Goal: Task Accomplishment & Management: Use online tool/utility

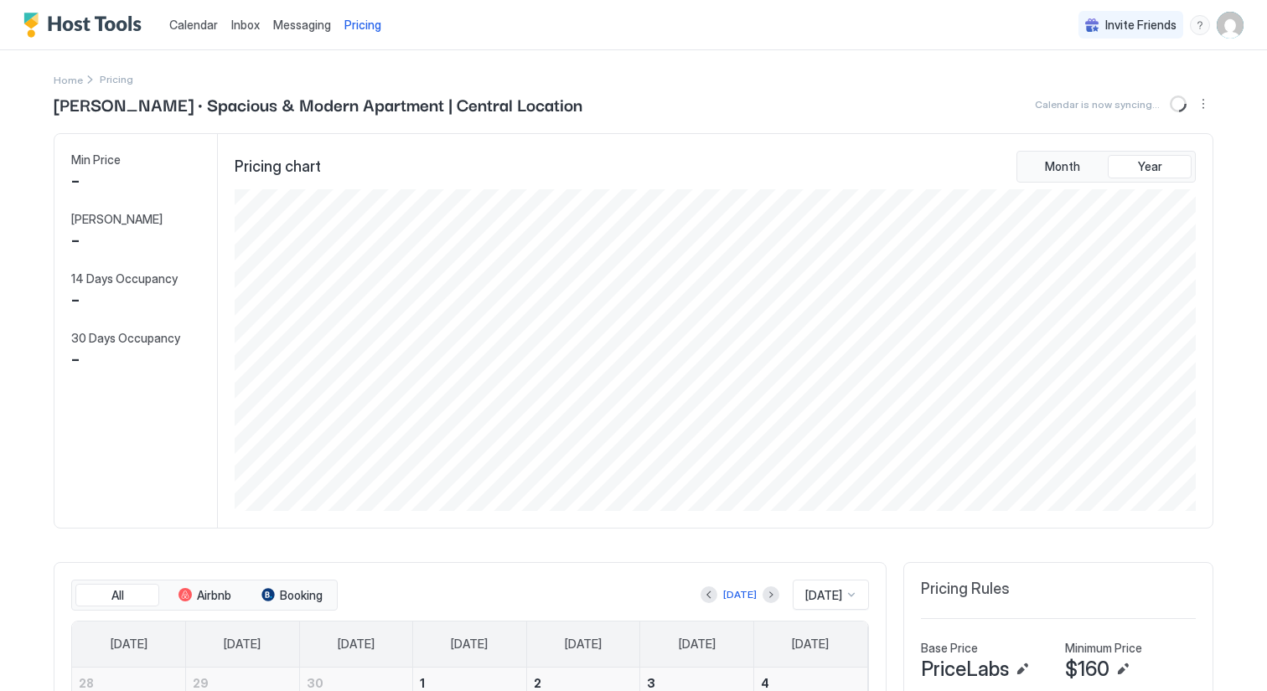
scroll to position [322, 965]
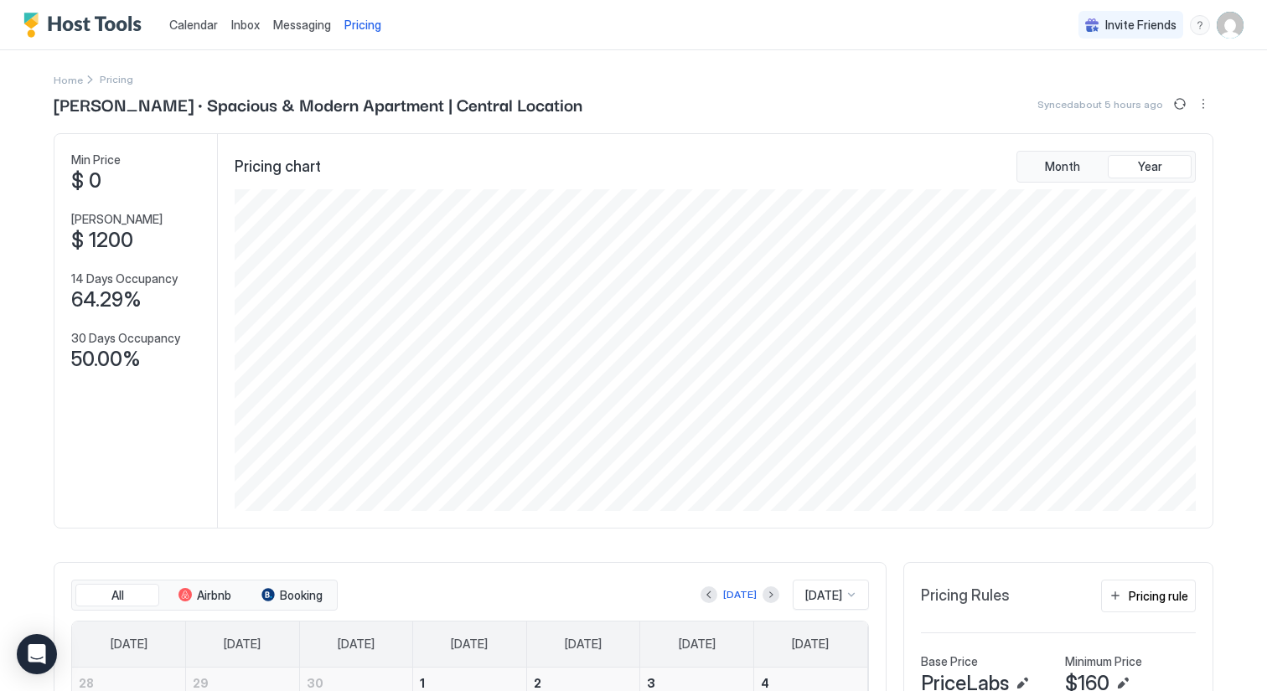
click at [200, 28] on span "Calendar" at bounding box center [193, 25] width 49 height 14
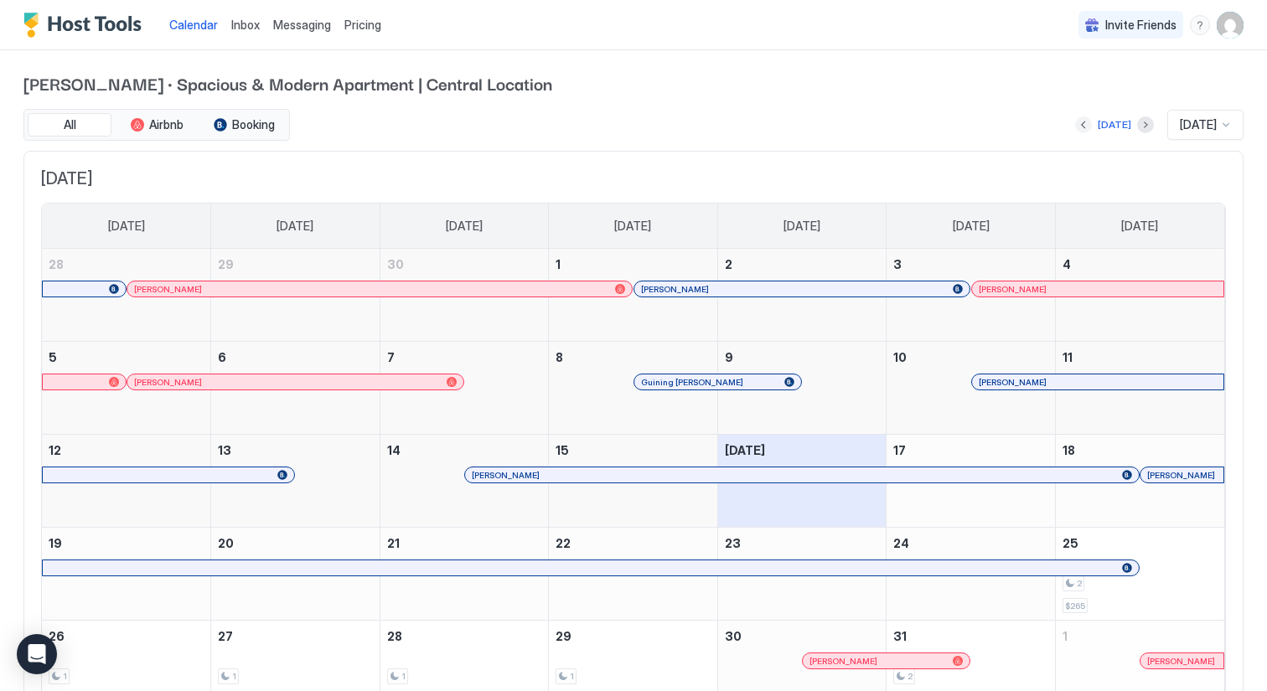
click at [1076, 122] on button "Previous month" at bounding box center [1083, 124] width 17 height 17
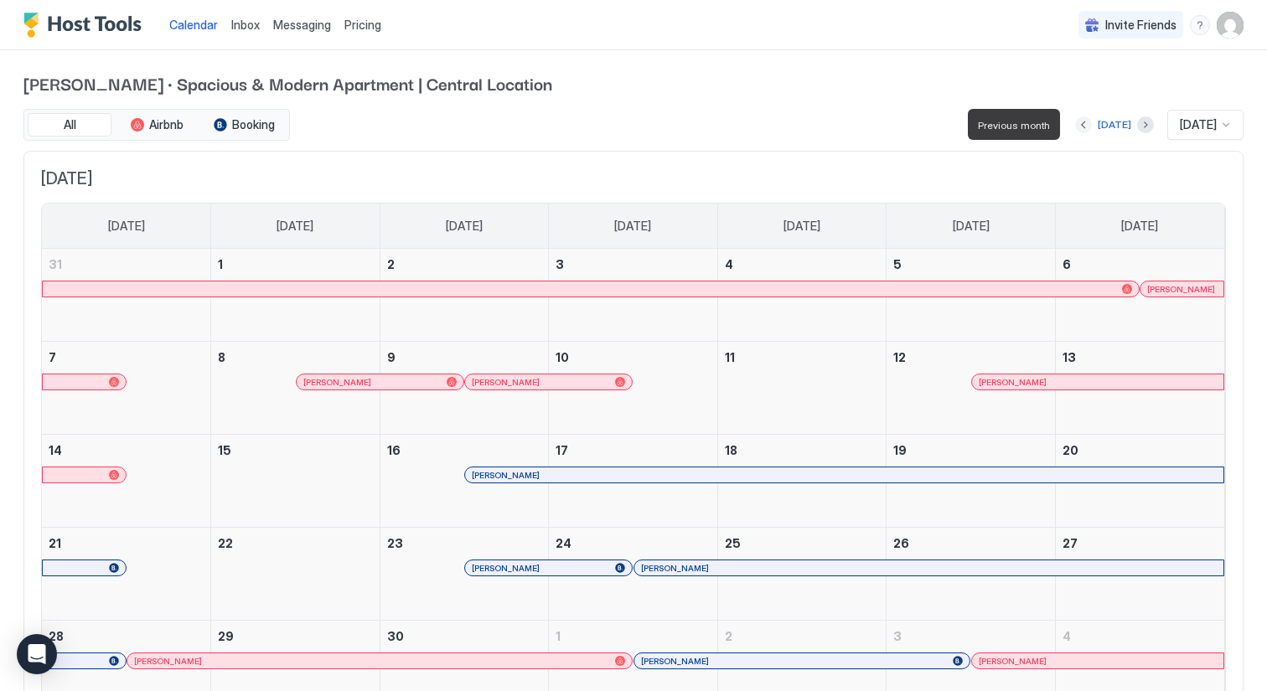
click at [1076, 122] on button "Previous month" at bounding box center [1083, 124] width 17 height 17
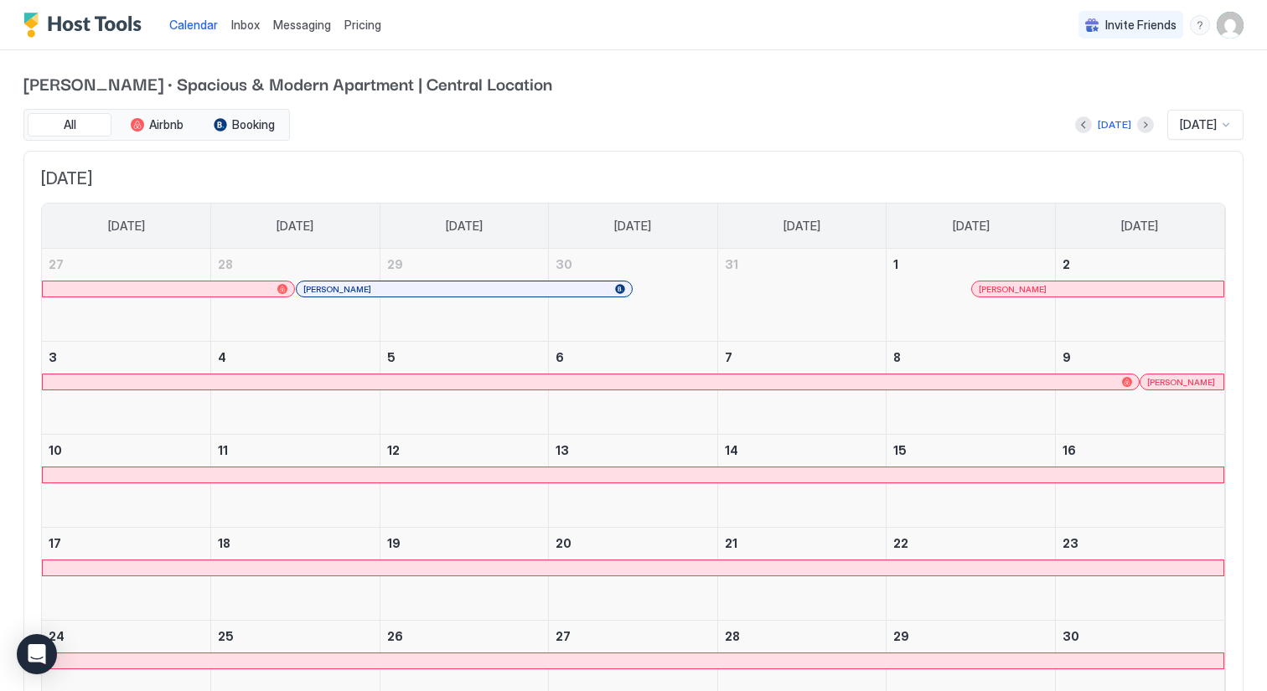
click at [1017, 567] on div at bounding box center [633, 568] width 1181 height 15
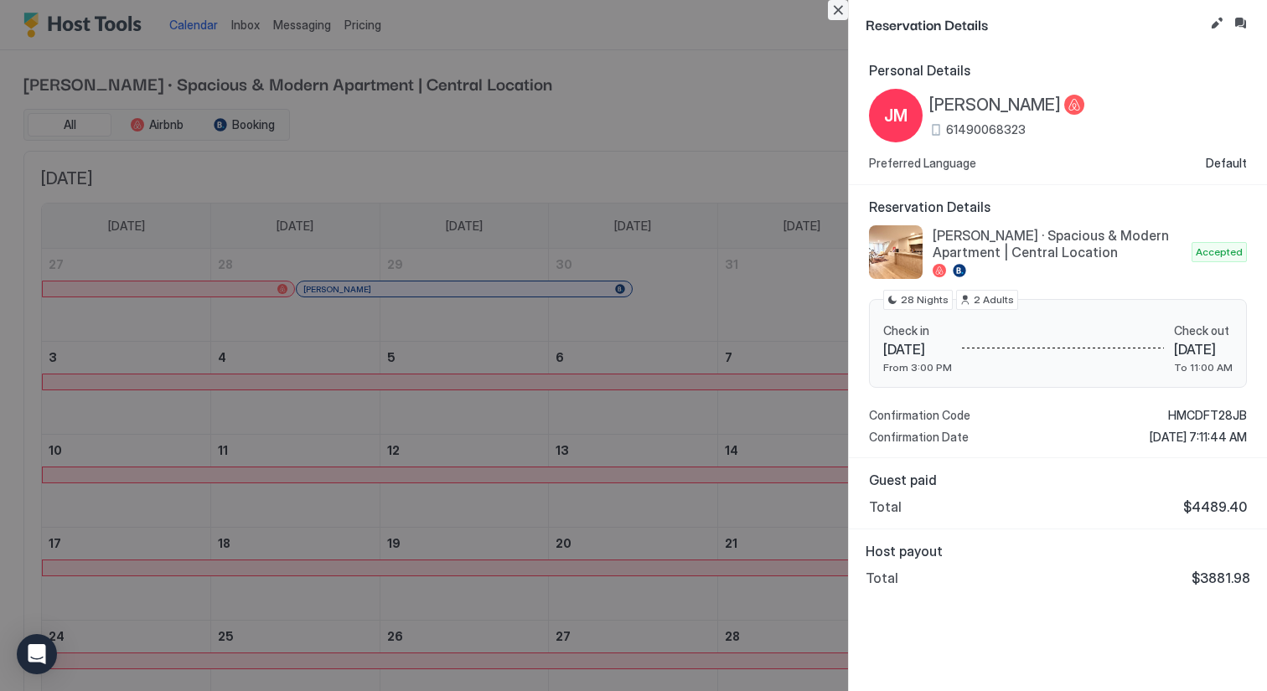
drag, startPoint x: 839, startPoint y: 5, endPoint x: 837, endPoint y: 17, distance: 11.9
click at [839, 5] on button "Close" at bounding box center [838, 10] width 20 height 20
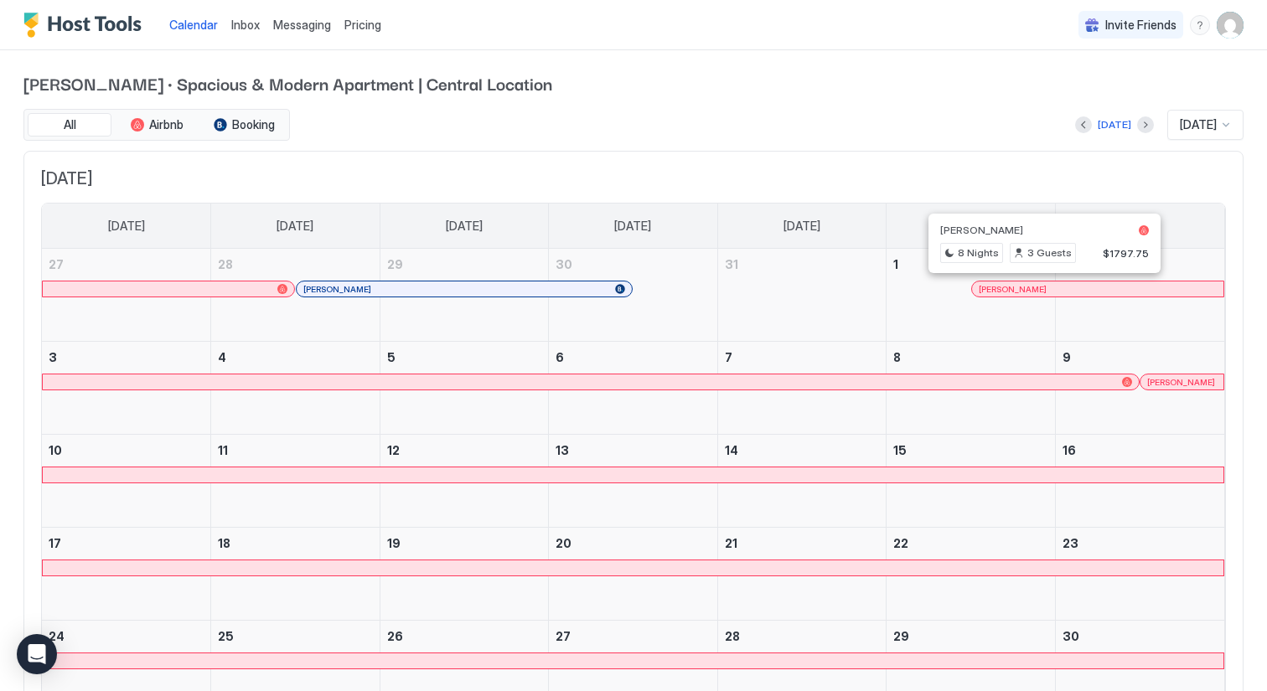
click at [1038, 287] on div at bounding box center [1037, 288] width 13 height 13
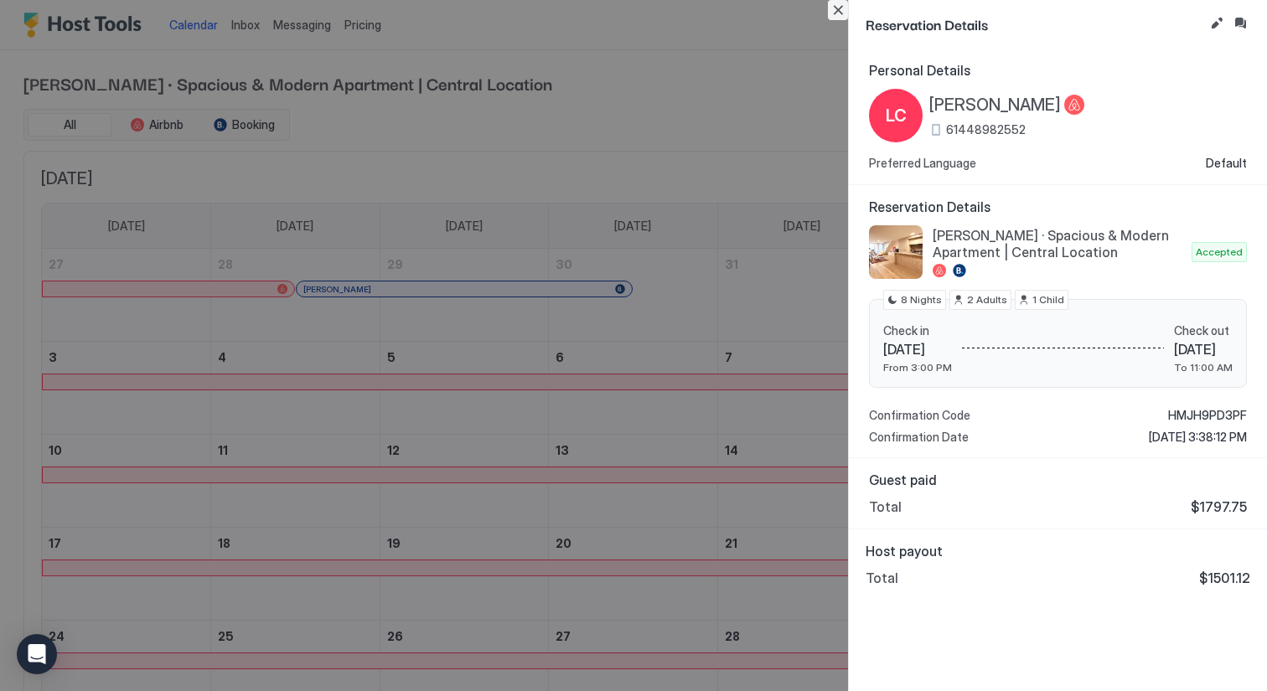
click at [842, 9] on button "Close" at bounding box center [838, 10] width 20 height 20
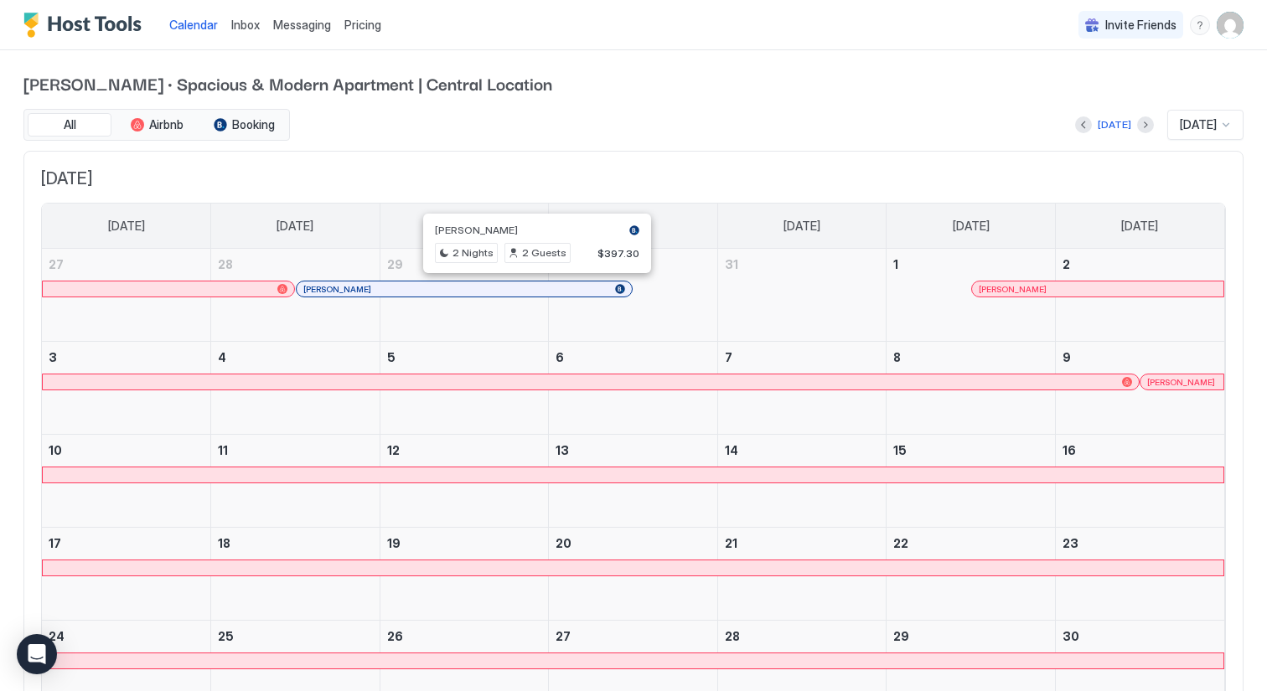
click at [530, 289] on div at bounding box center [530, 288] width 13 height 13
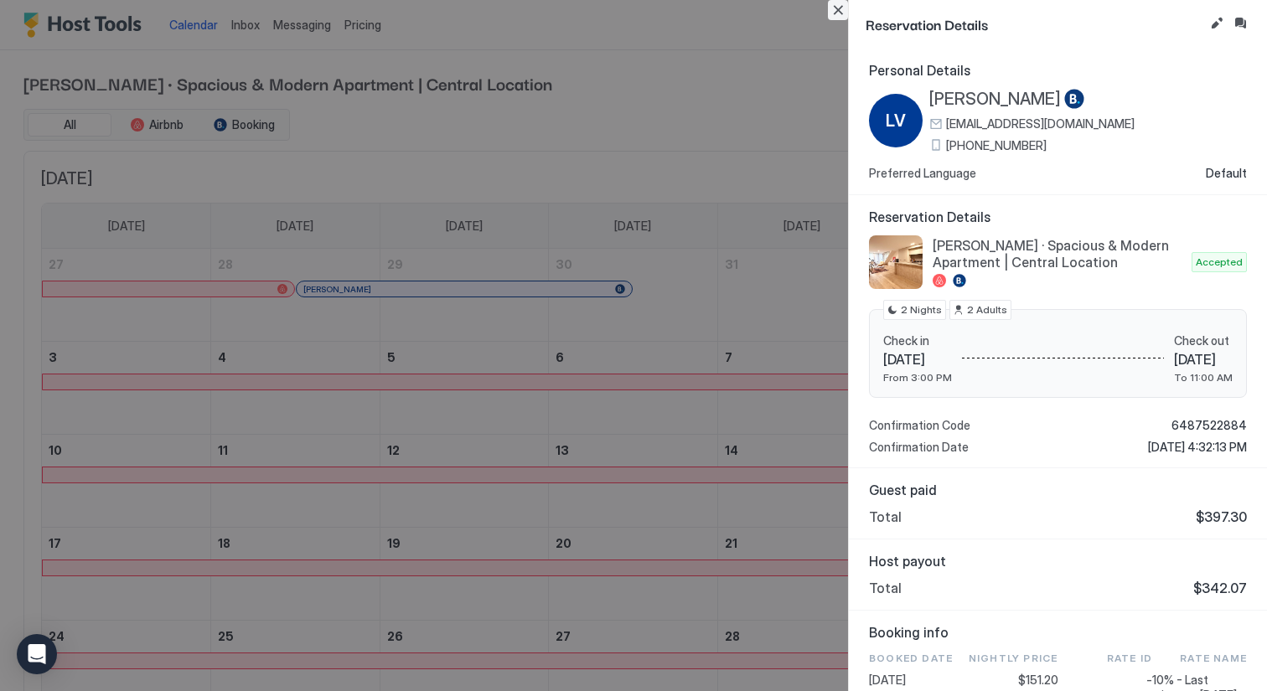
click at [842, 10] on button "Close" at bounding box center [838, 10] width 20 height 20
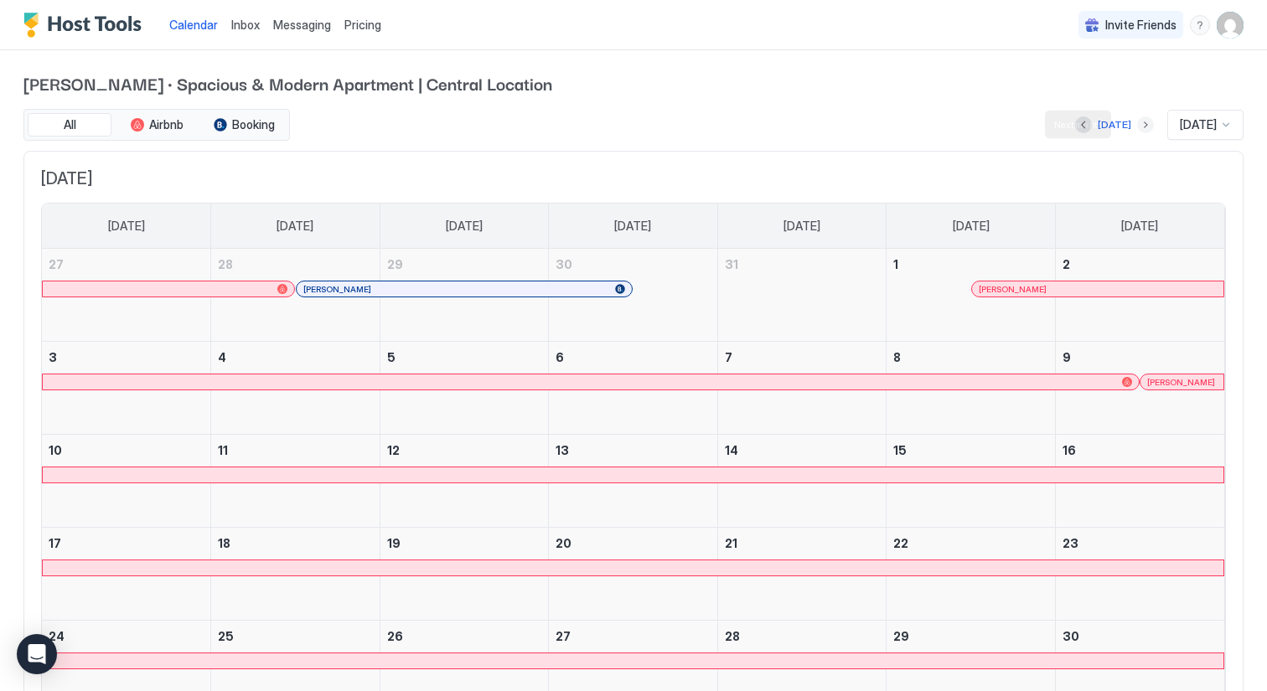
click at [1137, 120] on button "Next month" at bounding box center [1145, 124] width 17 height 17
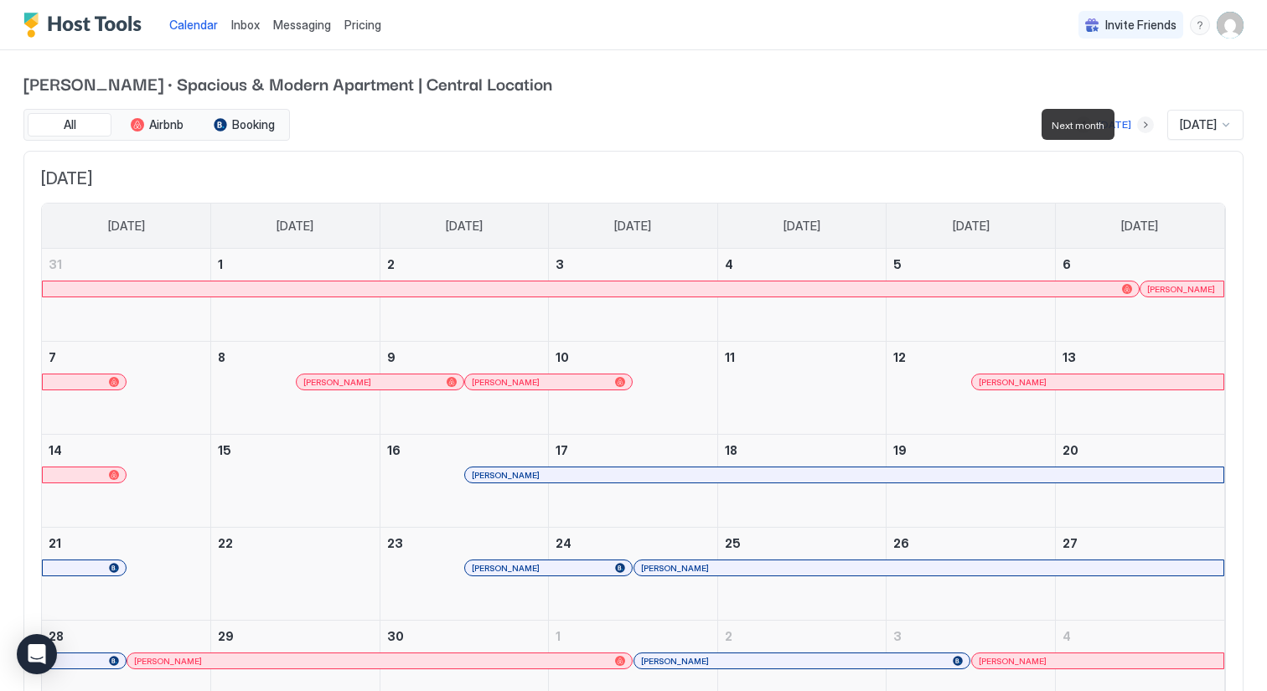
click at [1137, 127] on button "Next month" at bounding box center [1145, 124] width 17 height 17
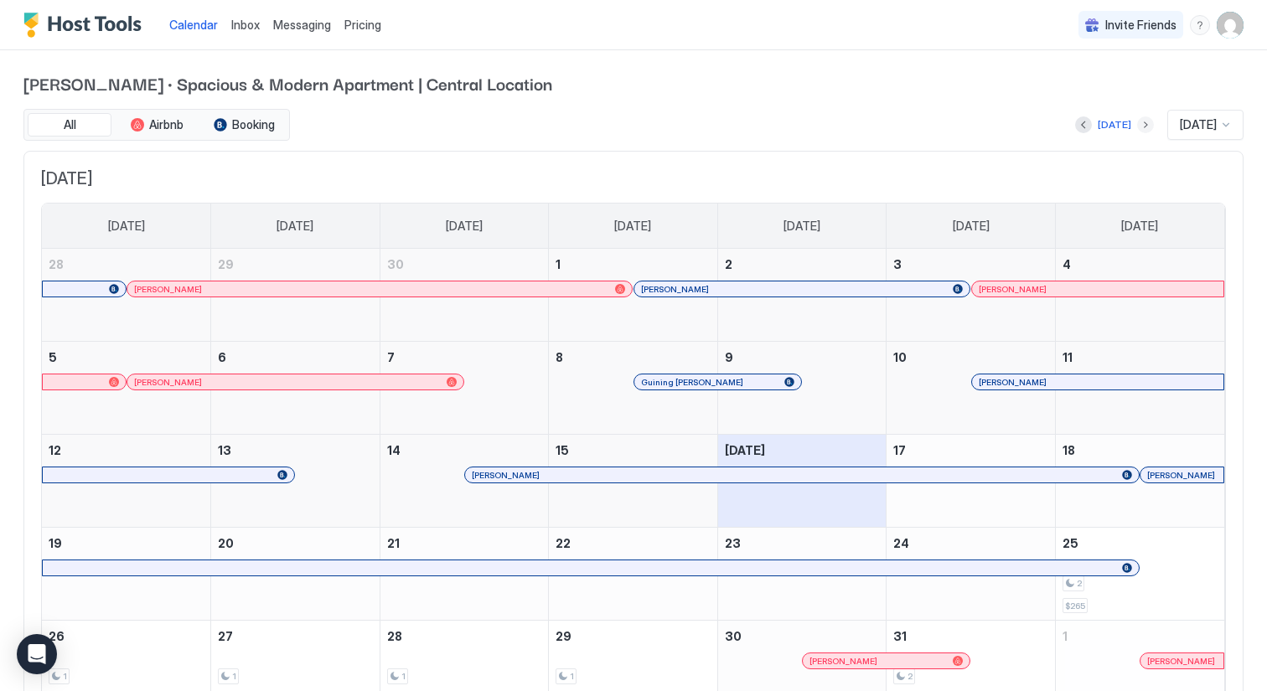
click at [1137, 124] on button "Next month" at bounding box center [1145, 124] width 17 height 17
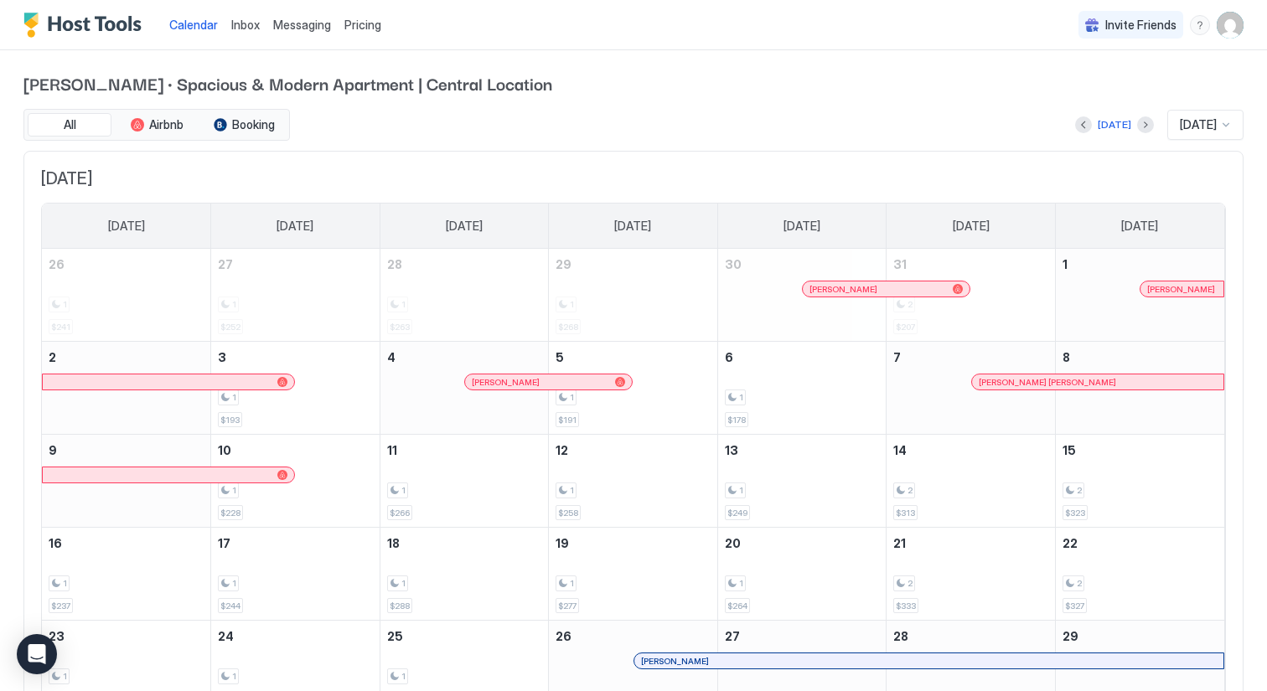
click at [846, 292] on div "[PERSON_NAME]" at bounding box center [878, 289] width 137 height 11
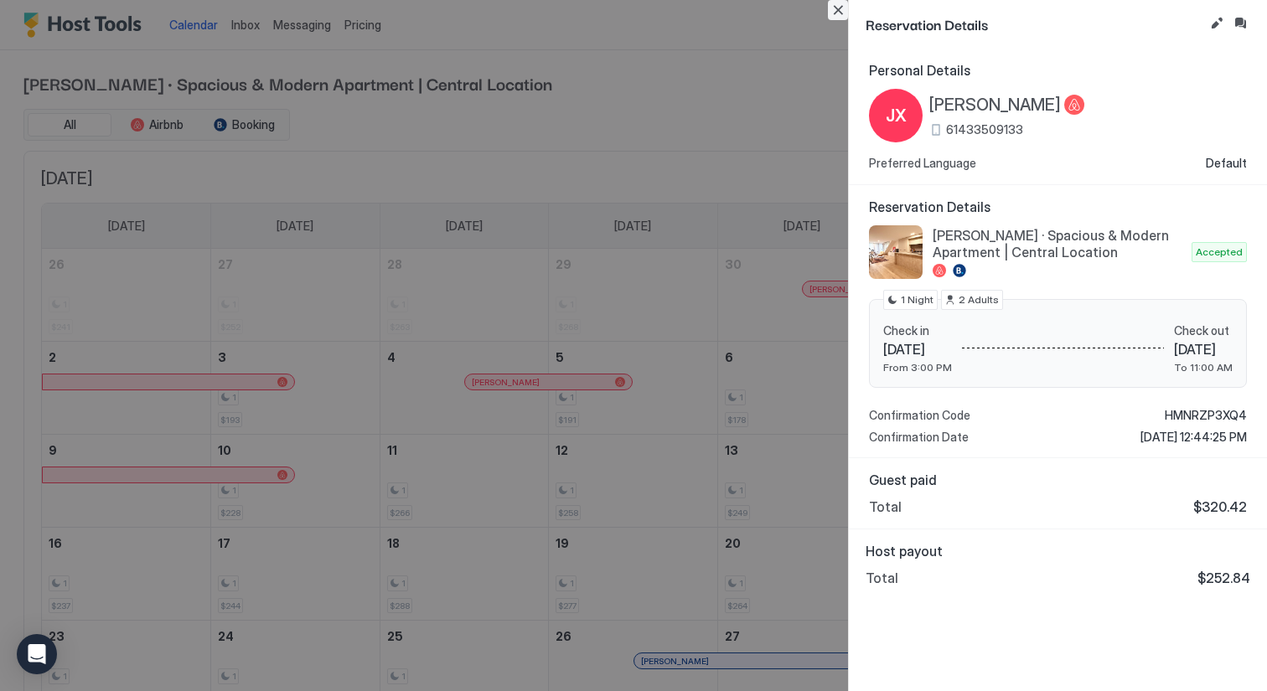
click at [833, 10] on button "Close" at bounding box center [838, 10] width 20 height 20
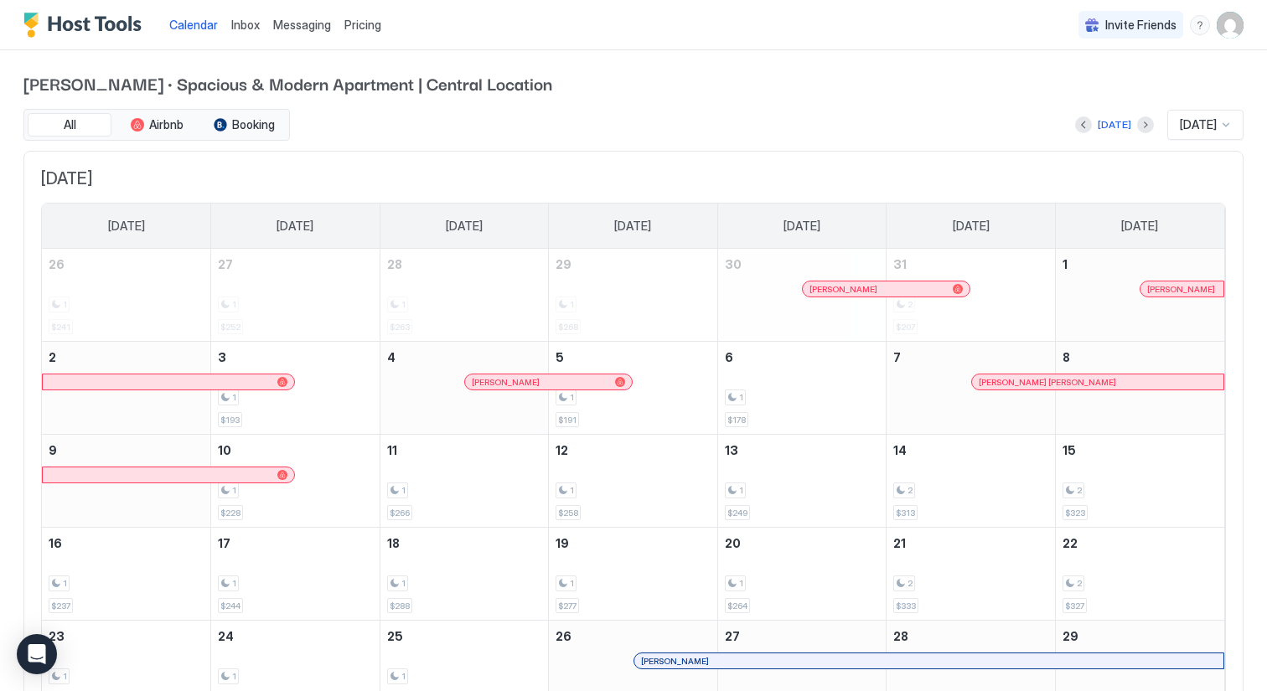
click at [1166, 285] on div "[PERSON_NAME]" at bounding box center [1182, 289] width 70 height 11
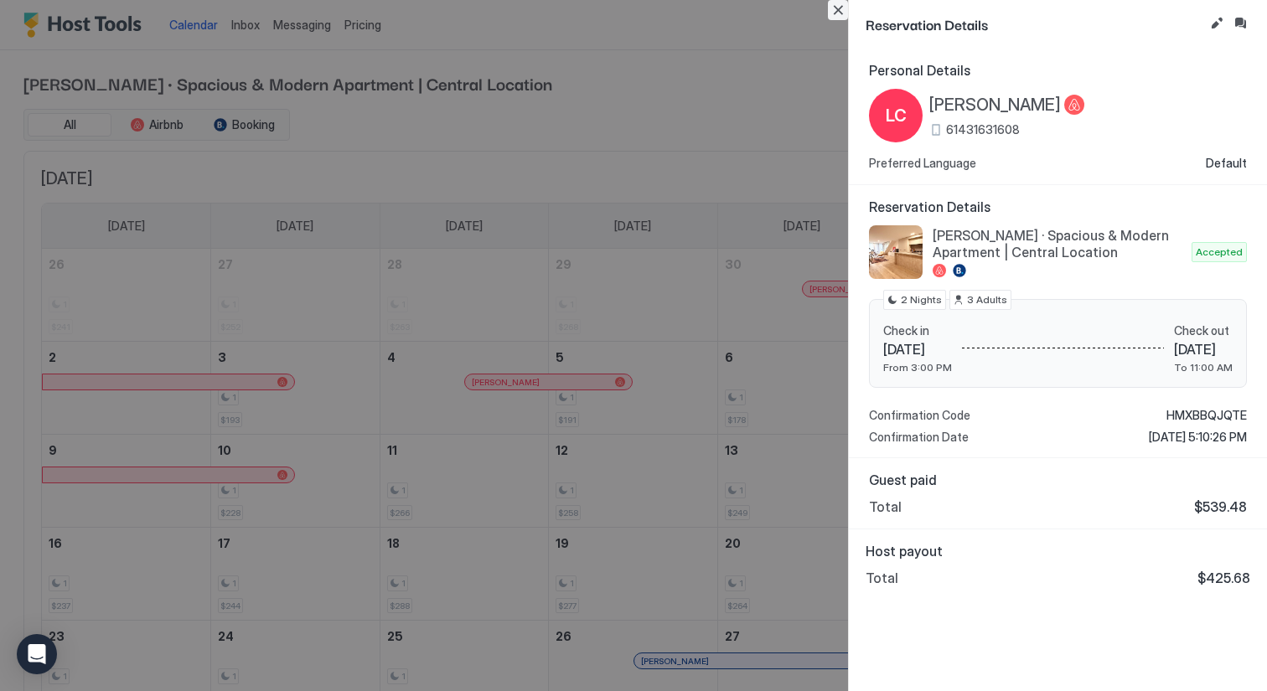
click at [839, 13] on button "Close" at bounding box center [838, 10] width 20 height 20
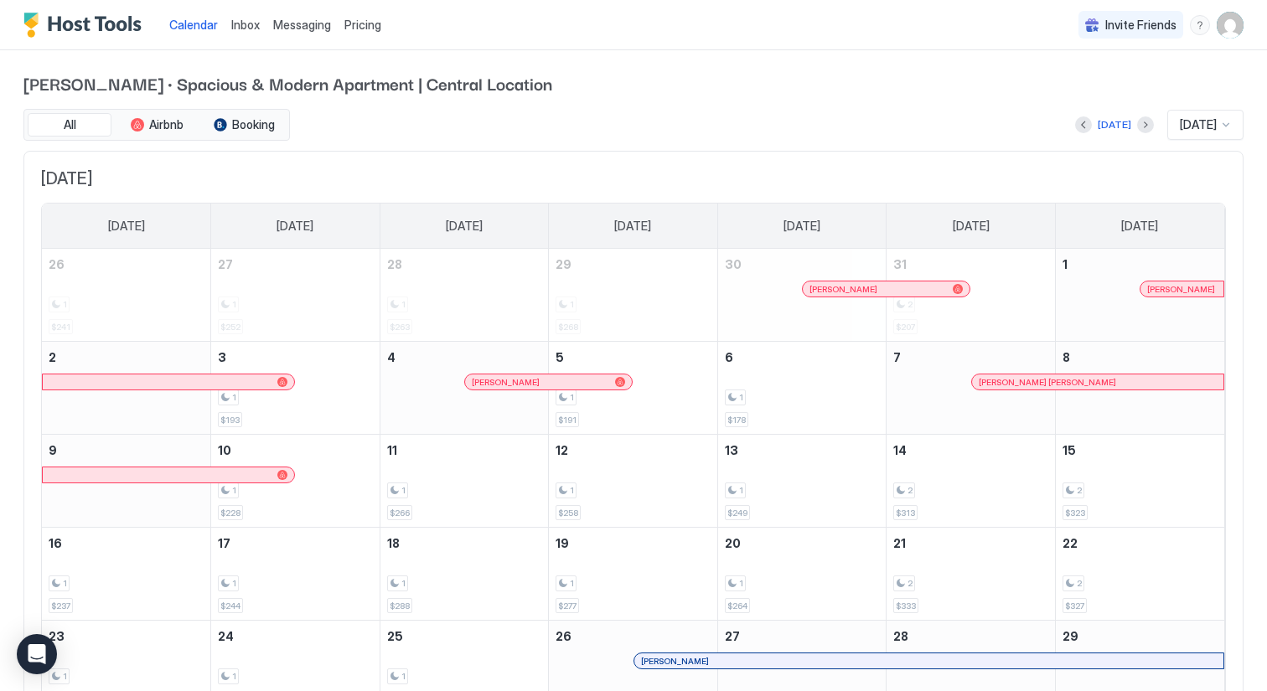
click at [534, 378] on div "[PERSON_NAME]" at bounding box center [540, 382] width 137 height 11
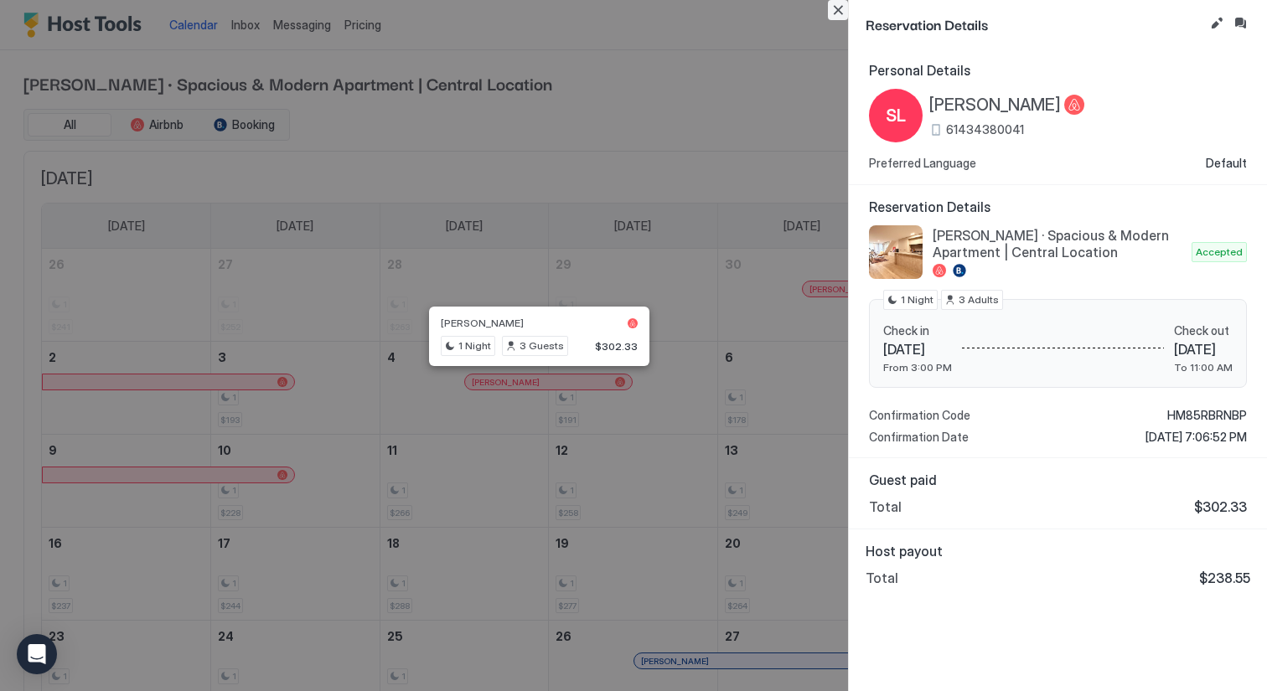
click at [836, 11] on button "Close" at bounding box center [838, 10] width 20 height 20
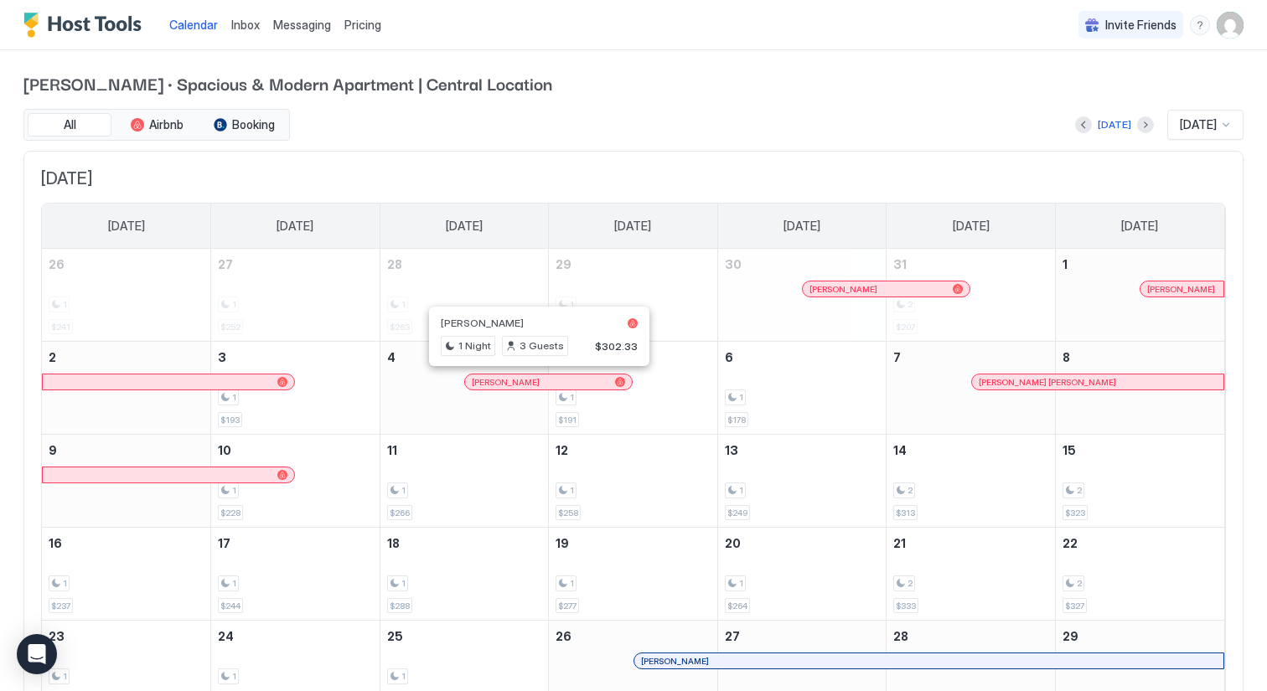
click at [1032, 381] on div "[PERSON_NAME] [PERSON_NAME]" at bounding box center [1098, 382] width 238 height 11
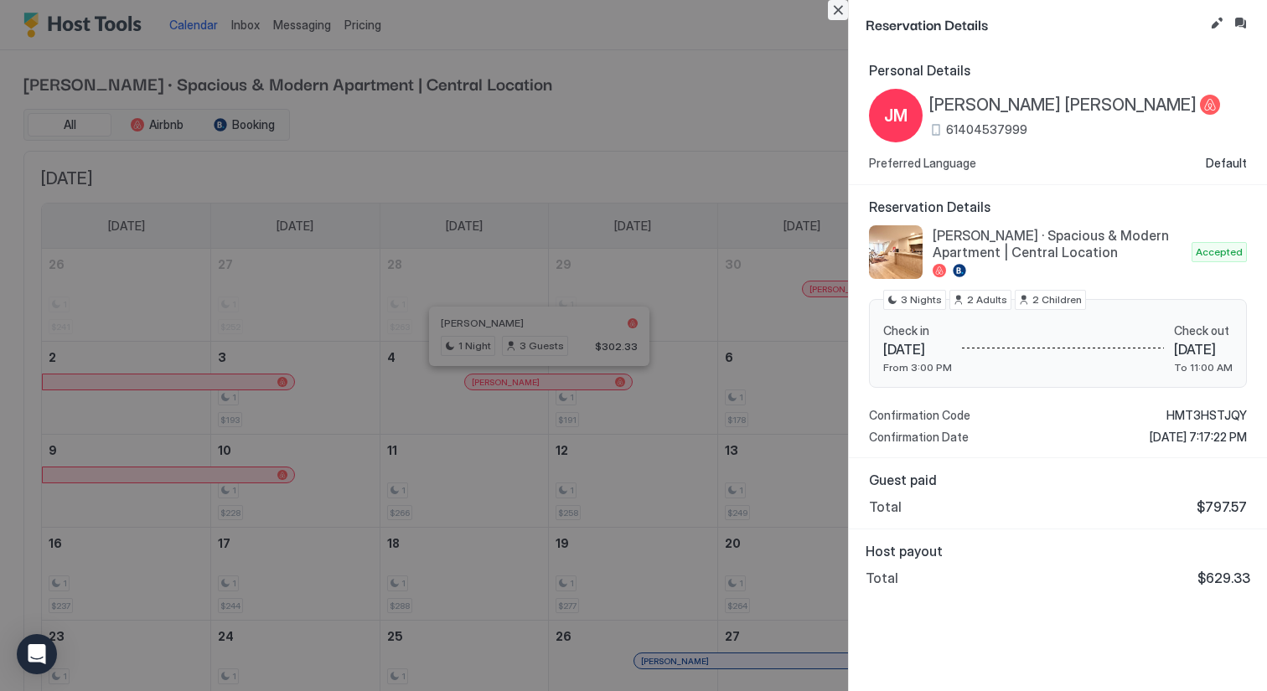
click at [831, 4] on button "Close" at bounding box center [838, 10] width 20 height 20
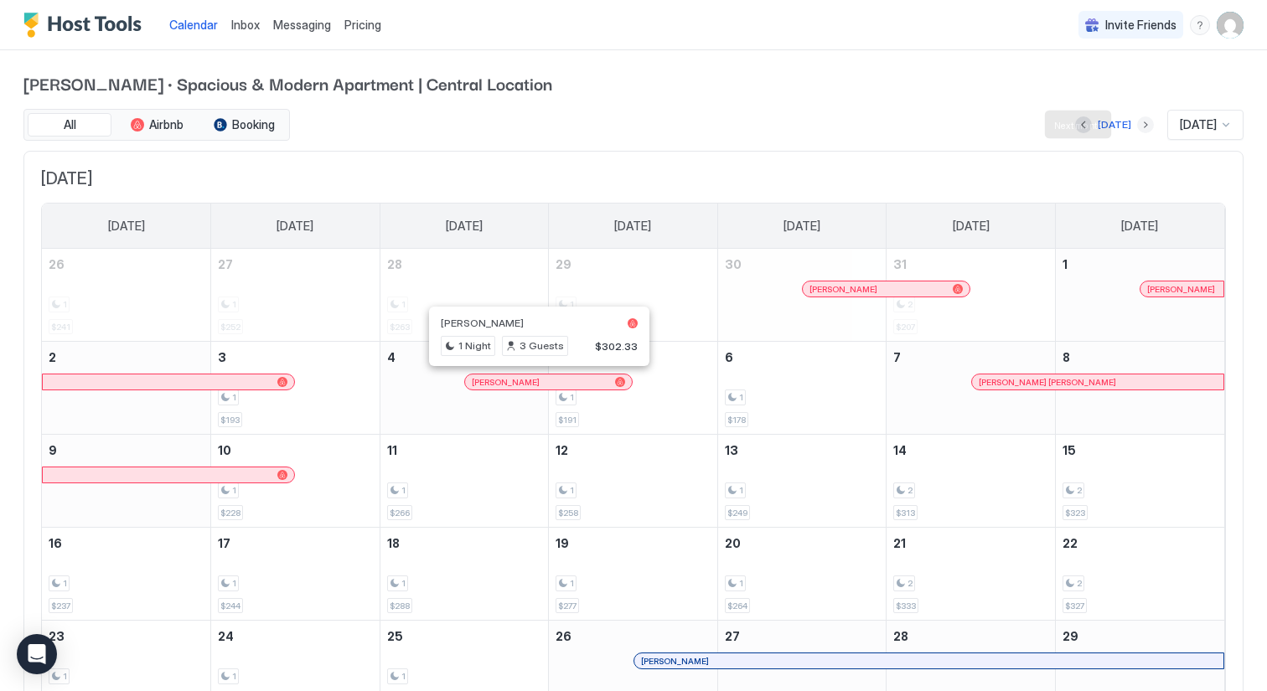
click at [1137, 125] on button "Next month" at bounding box center [1145, 124] width 17 height 17
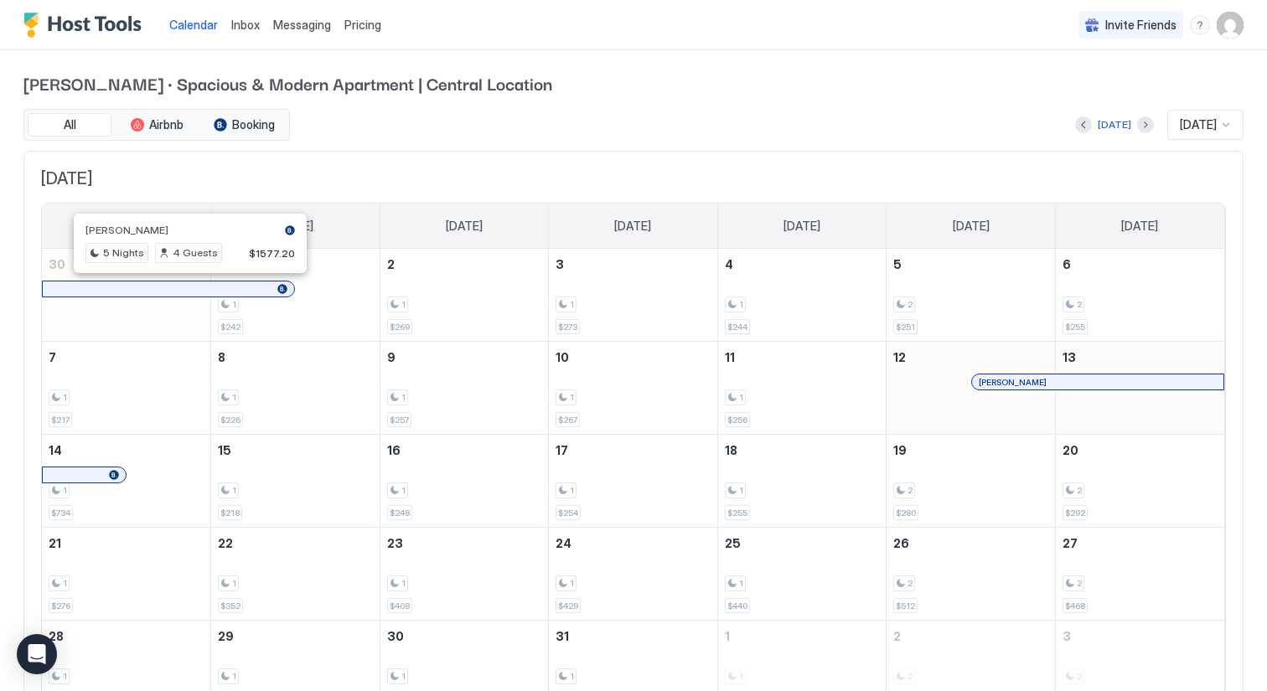
click at [183, 287] on div at bounding box center [182, 288] width 13 height 13
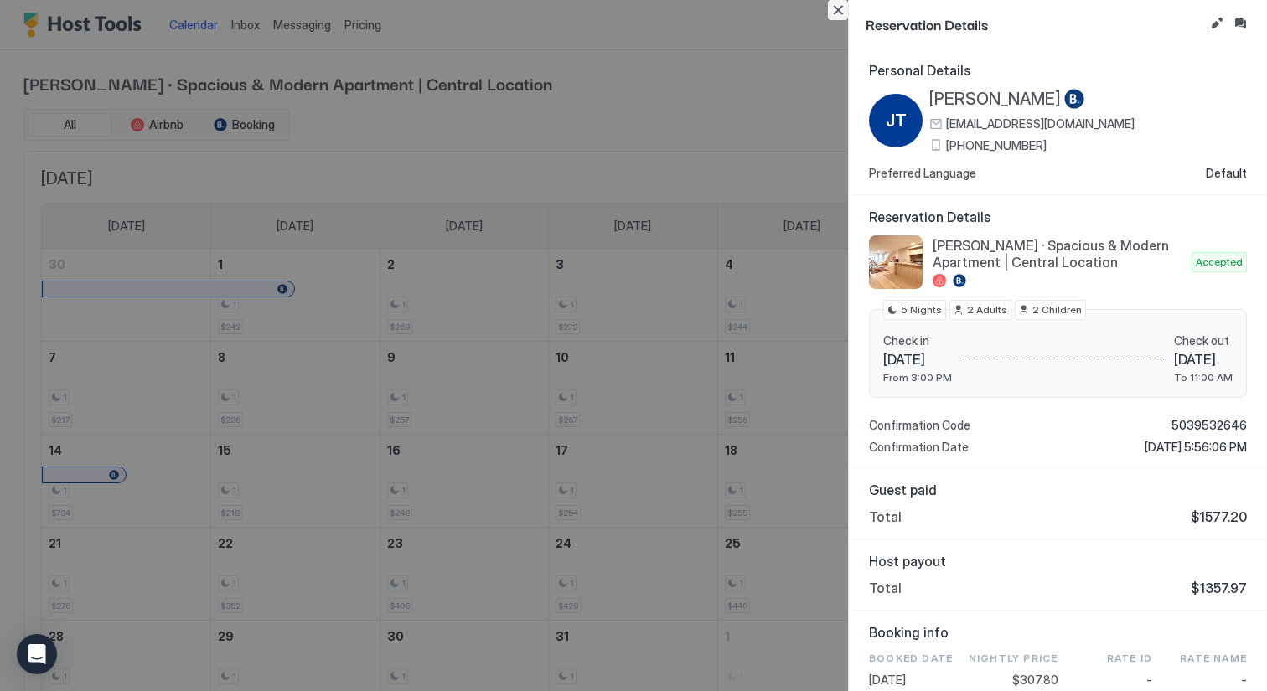
click at [838, 10] on button "Close" at bounding box center [838, 10] width 20 height 20
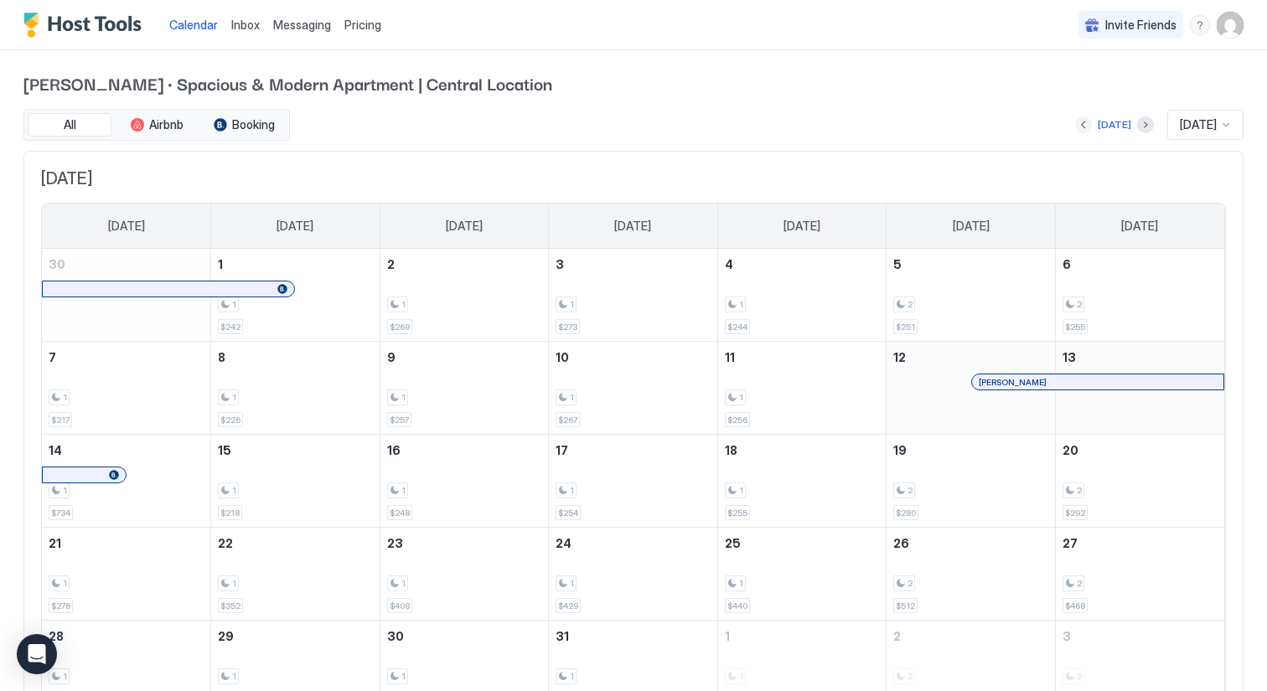
click at [1075, 122] on button "Previous month" at bounding box center [1083, 124] width 17 height 17
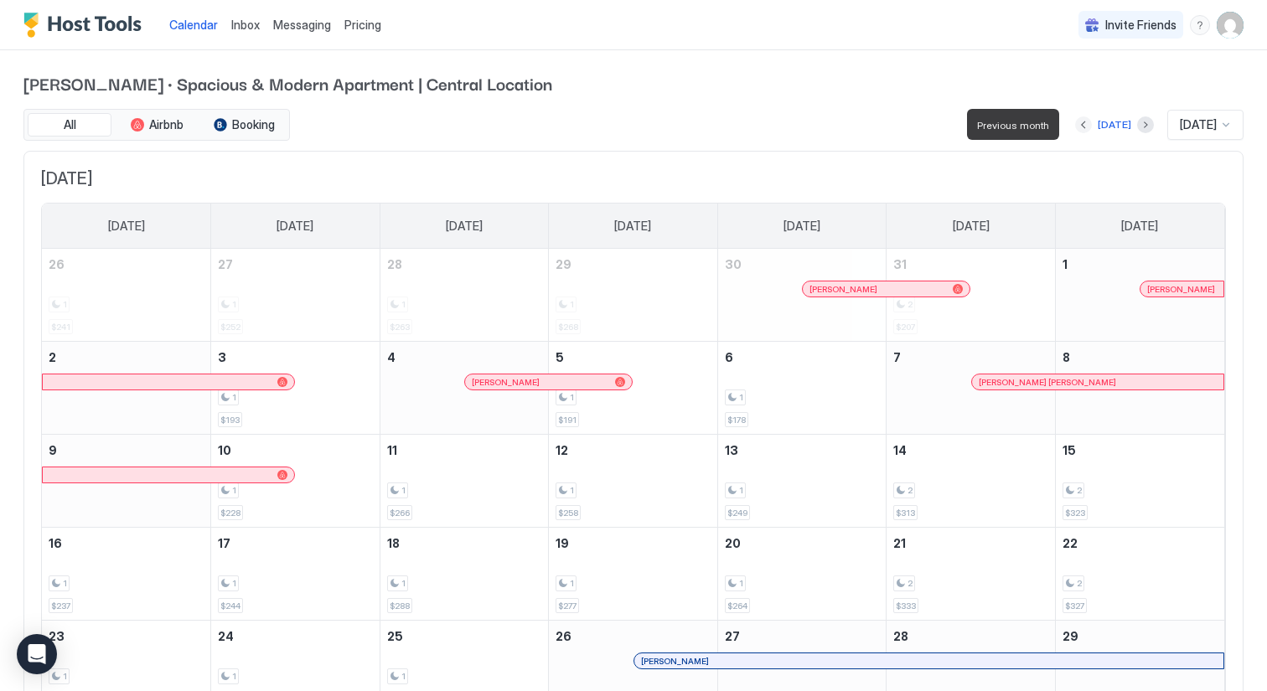
click at [1075, 122] on button "Previous month" at bounding box center [1083, 124] width 17 height 17
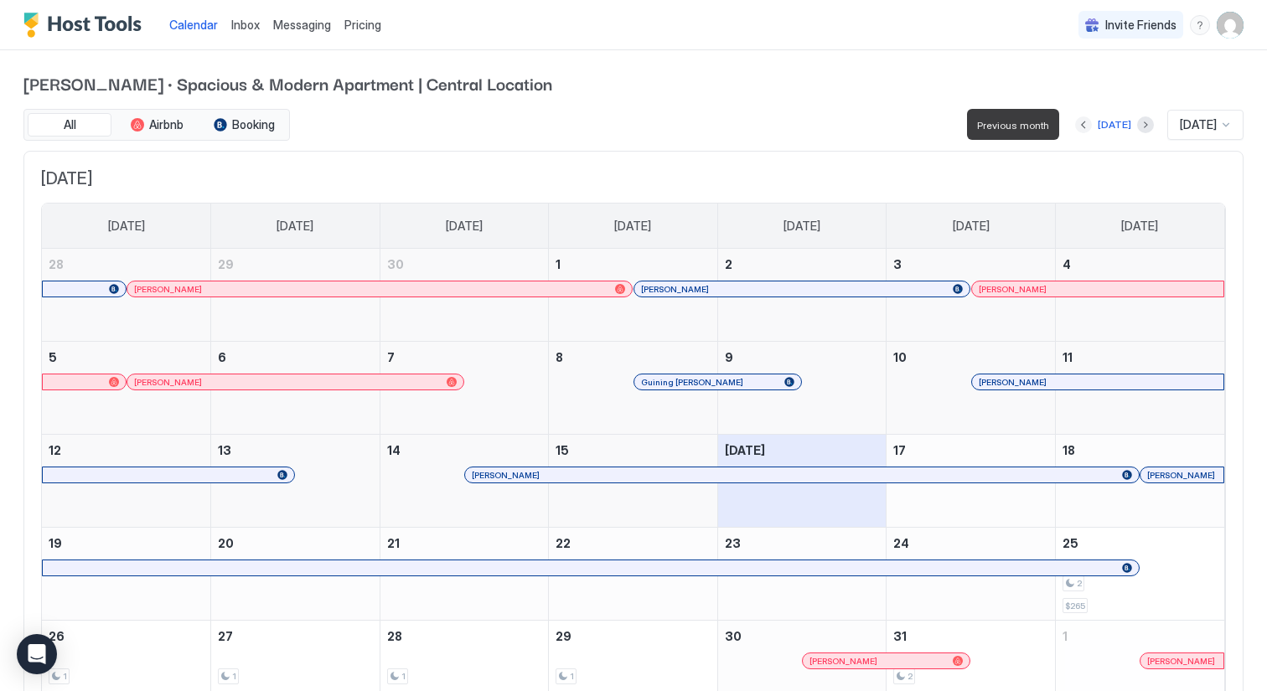
click at [1077, 128] on button "Previous month" at bounding box center [1083, 124] width 17 height 17
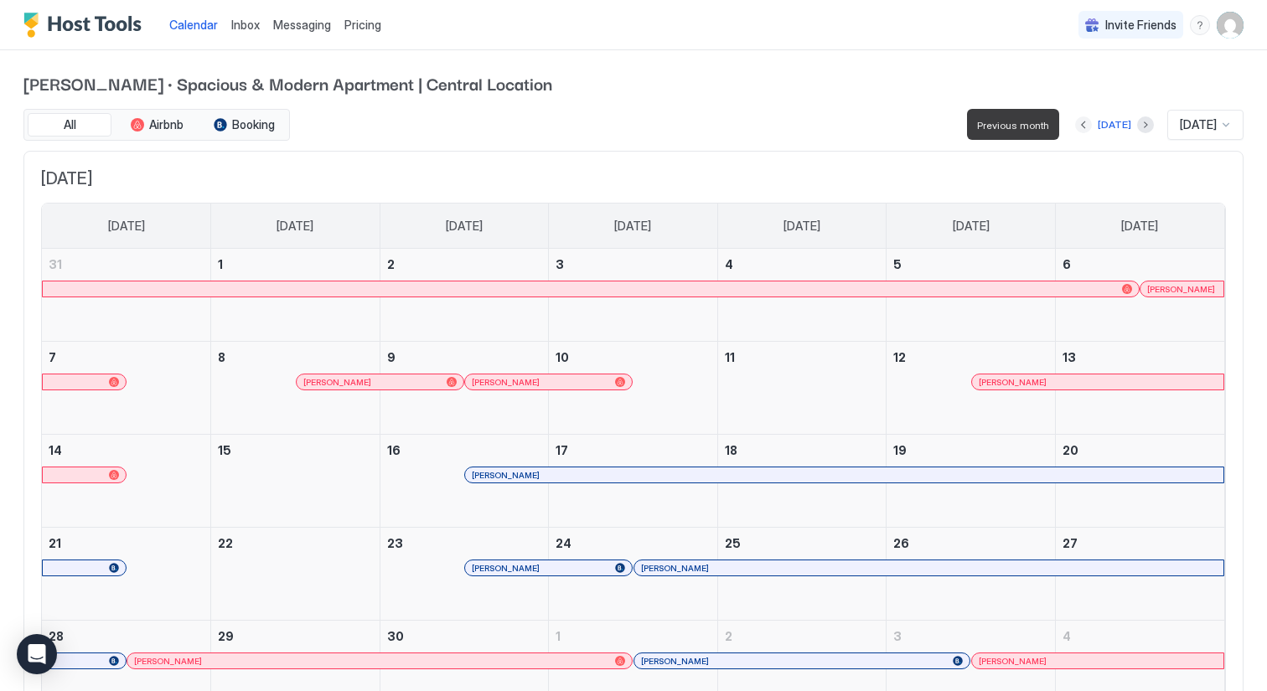
click at [1077, 128] on button "Previous month" at bounding box center [1083, 124] width 17 height 17
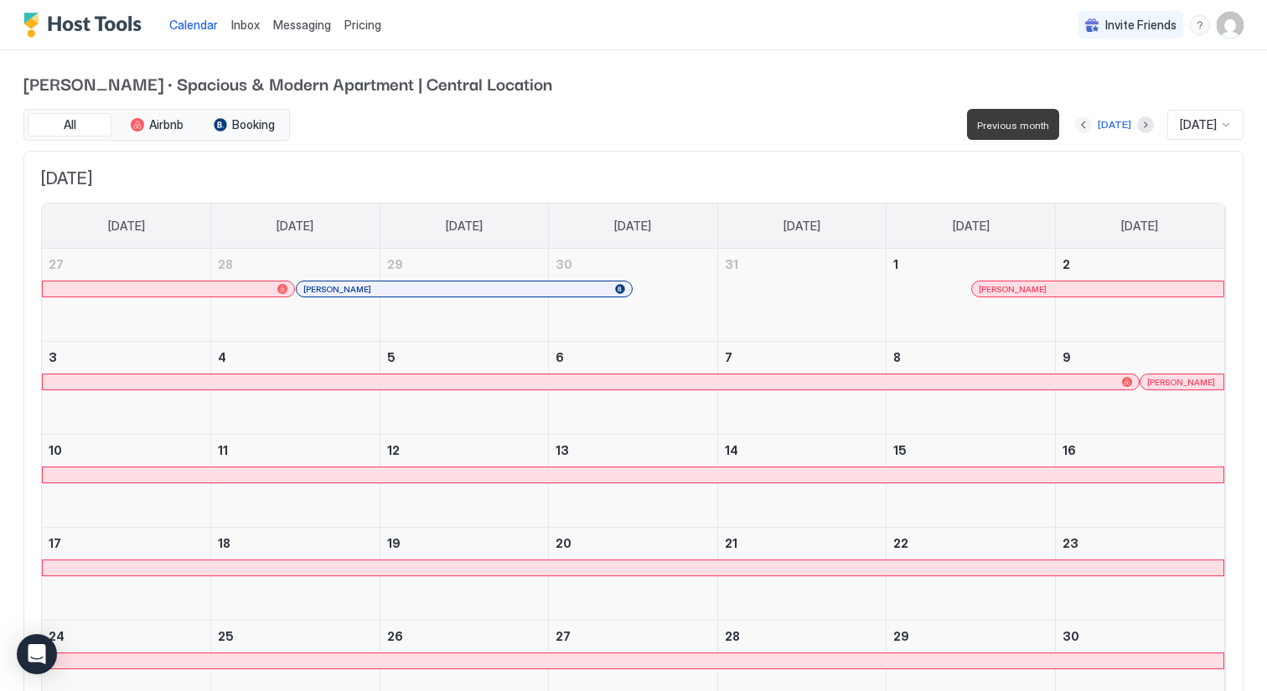
click at [1077, 128] on button "Previous month" at bounding box center [1083, 124] width 17 height 17
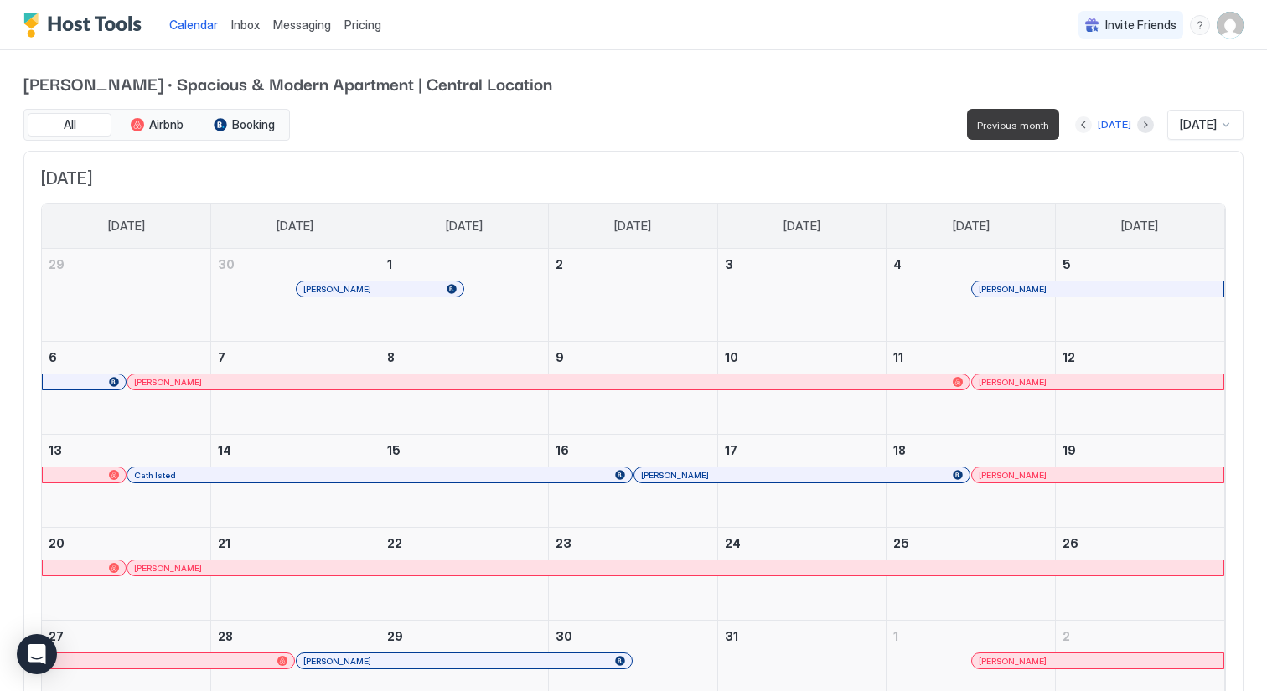
click at [1077, 128] on button "Previous month" at bounding box center [1083, 124] width 17 height 17
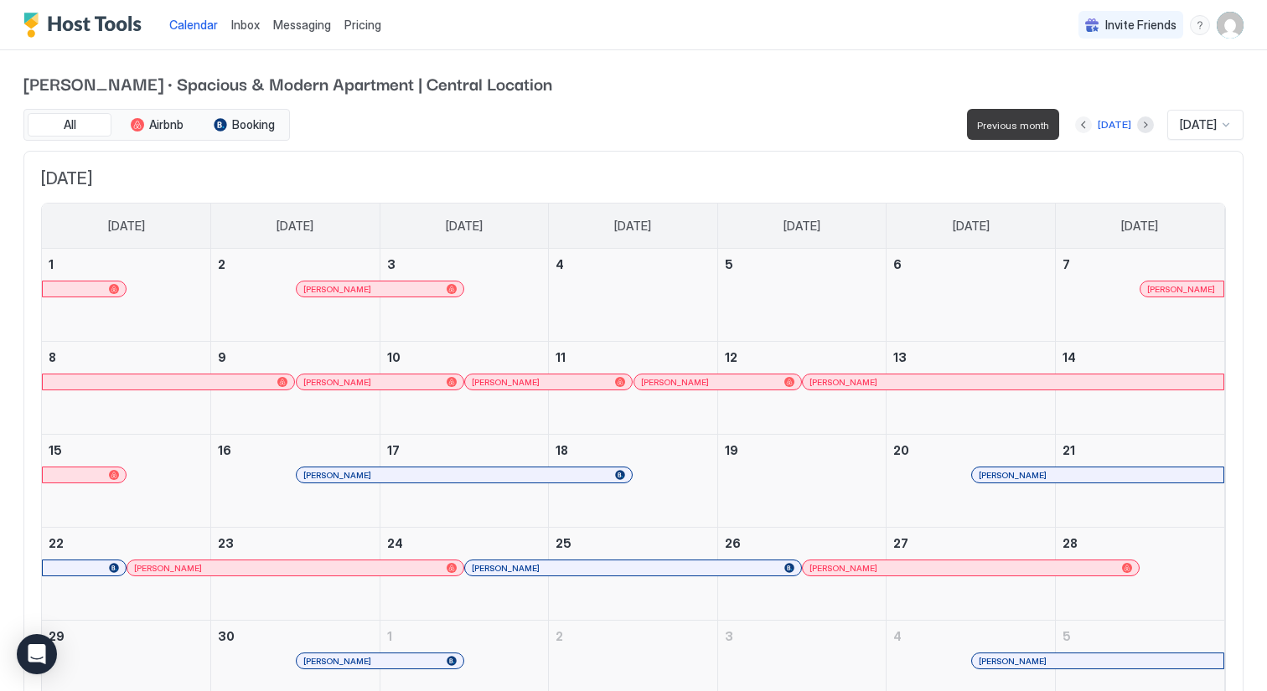
click at [1077, 128] on button "Previous month" at bounding box center [1083, 124] width 17 height 17
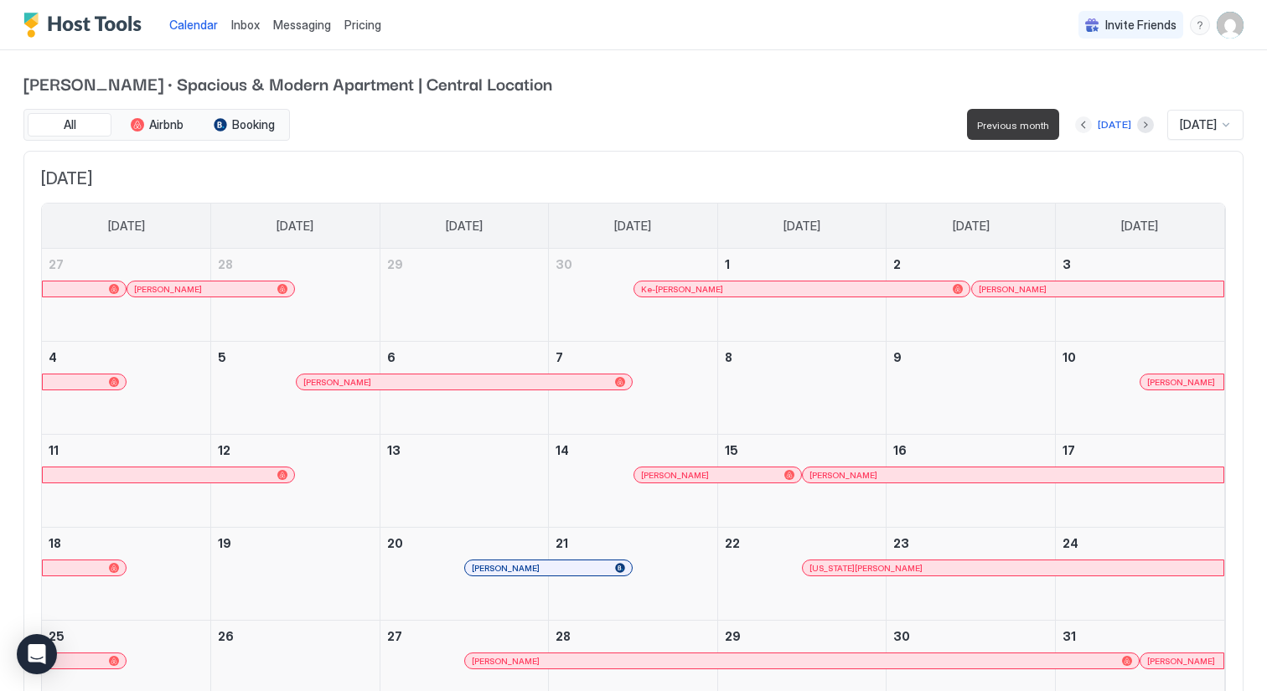
click at [1077, 128] on button "Previous month" at bounding box center [1083, 124] width 17 height 17
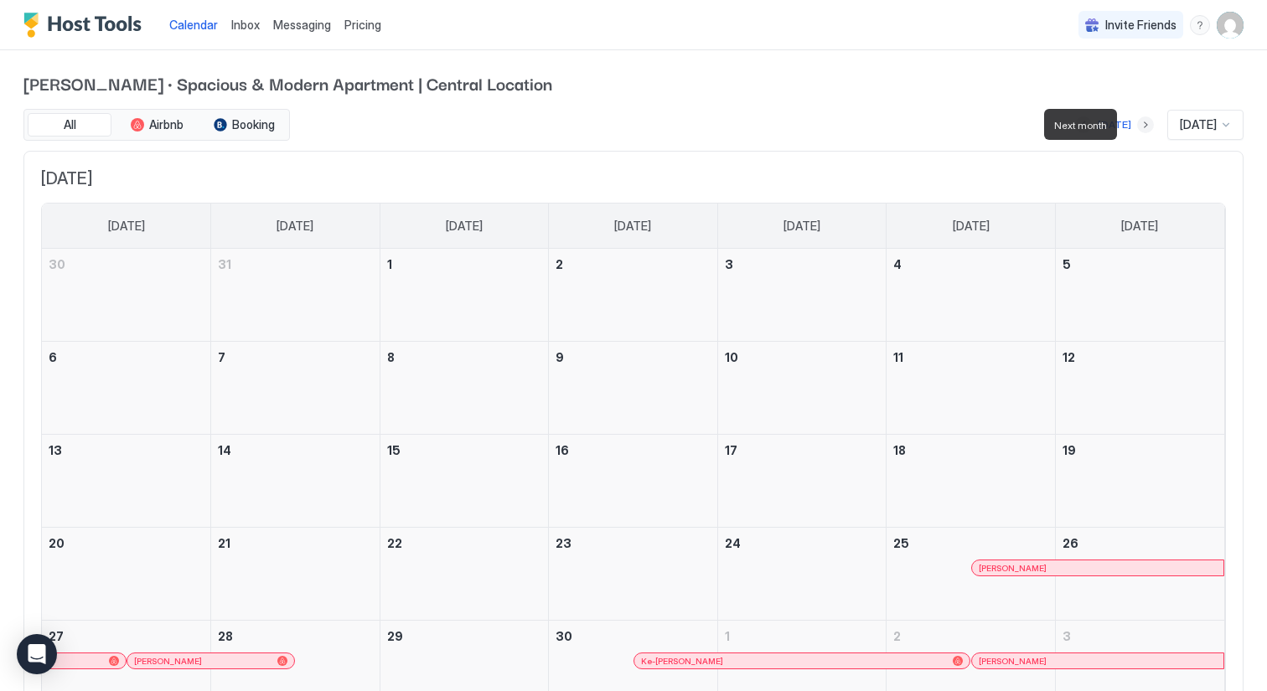
click at [1137, 121] on button "Next month" at bounding box center [1145, 124] width 17 height 17
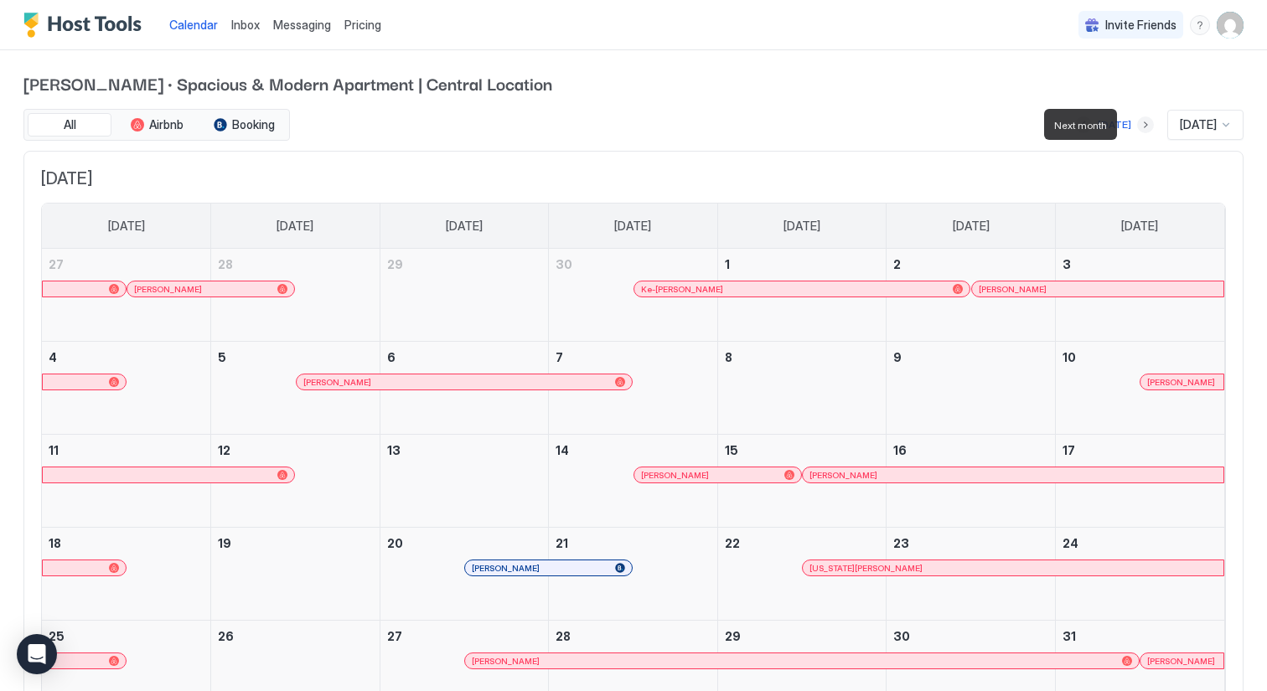
click at [1137, 121] on button "Next month" at bounding box center [1145, 124] width 17 height 17
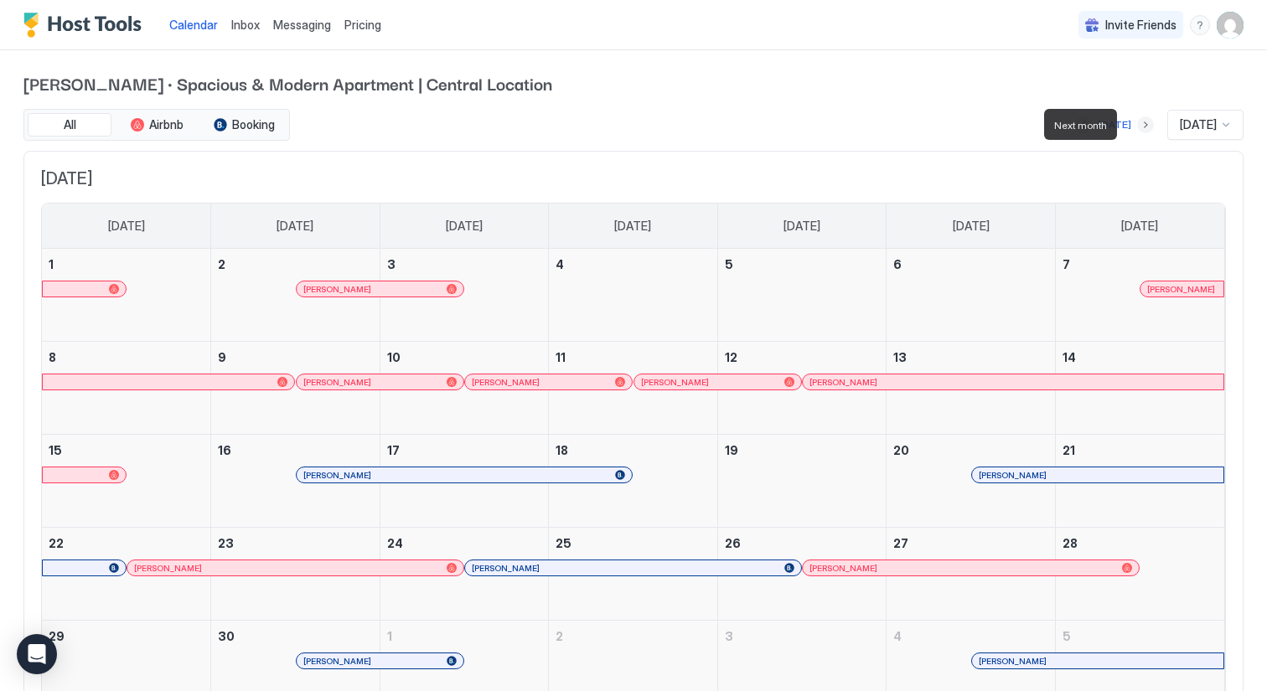
click at [1137, 121] on button "Next month" at bounding box center [1145, 124] width 17 height 17
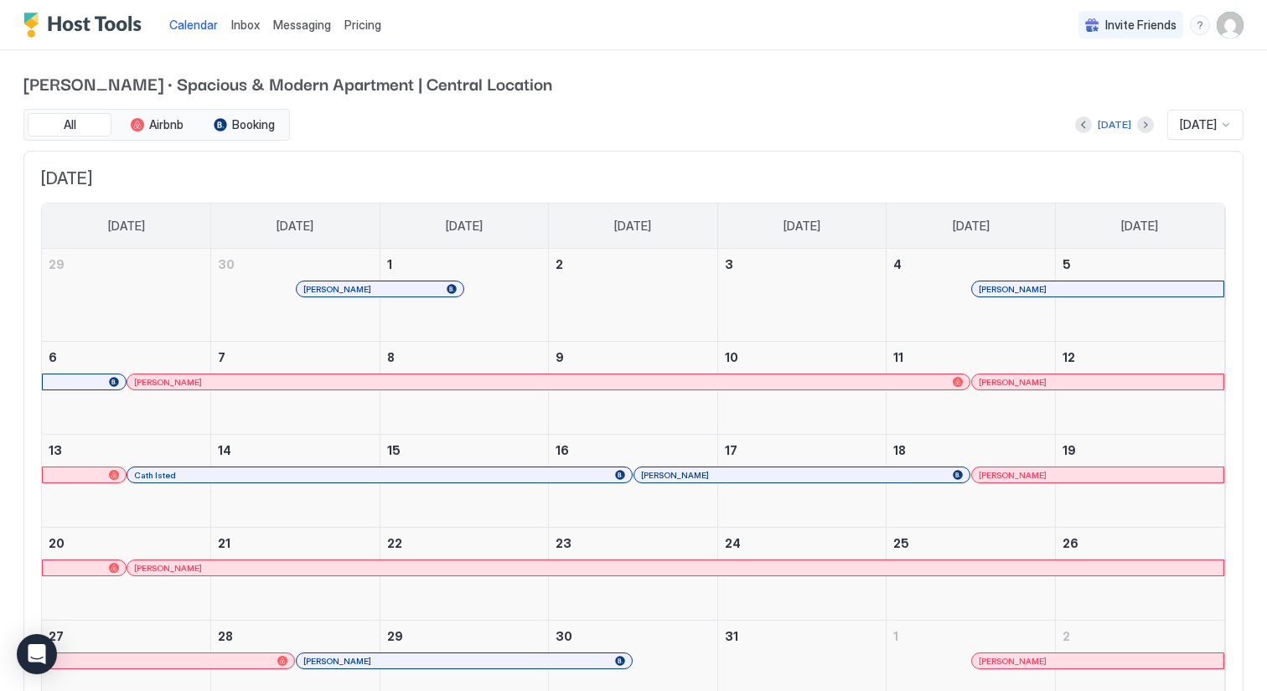
click at [248, 29] on span "Inbox" at bounding box center [245, 25] width 28 height 14
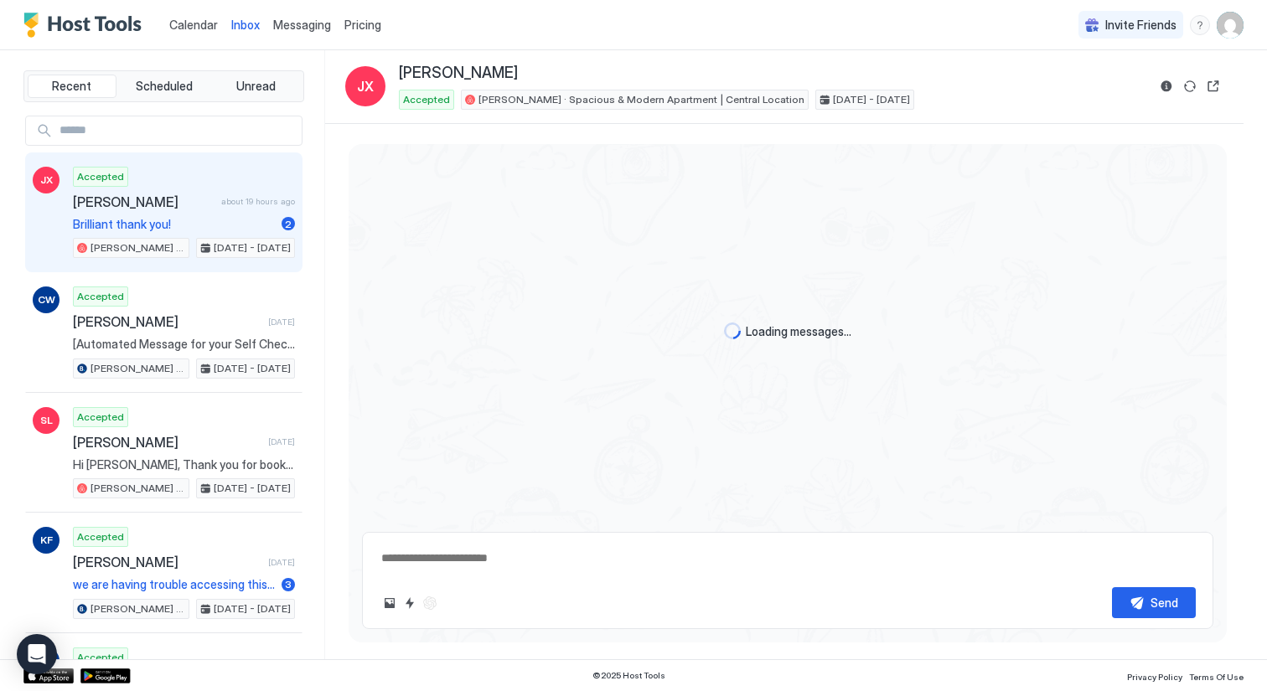
type textarea "*"
